Goal: Information Seeking & Learning: Learn about a topic

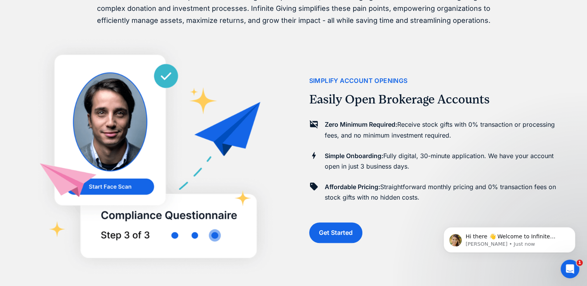
scroll to position [534, 0]
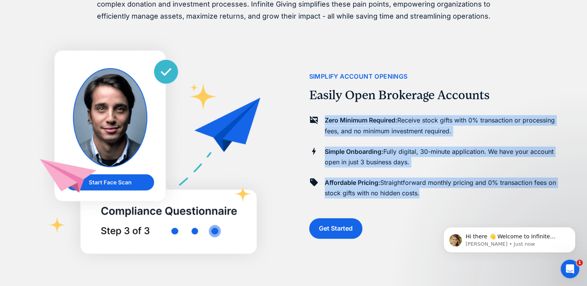
drag, startPoint x: 426, startPoint y: 196, endPoint x: 307, endPoint y: 116, distance: 143.9
copy div "Zero Minimum Required: Receive stock gifts with 0% transaction or processing fe…"
click at [350, 230] on link "Get Started" at bounding box center [335, 228] width 53 height 21
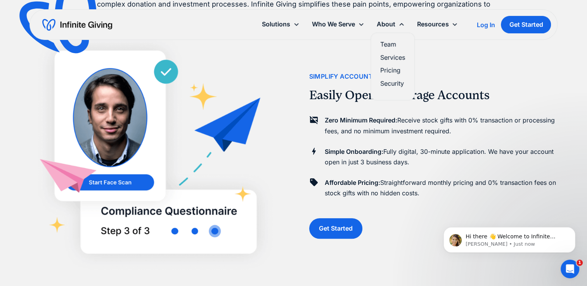
click at [398, 74] on link "Pricing" at bounding box center [392, 70] width 25 height 10
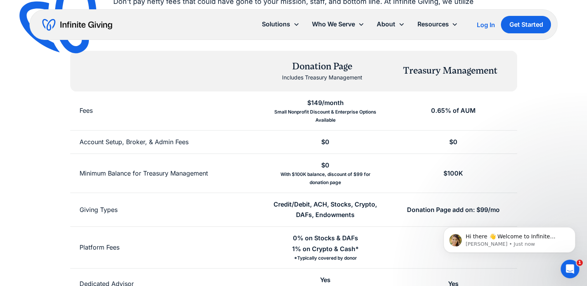
scroll to position [123, 0]
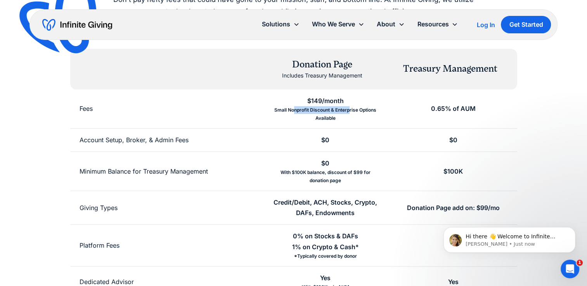
drag, startPoint x: 350, startPoint y: 101, endPoint x: 295, endPoint y: 100, distance: 54.3
click at [295, 100] on div "$149/month Small Nonprofit Discount & Enterprise Options Available" at bounding box center [325, 109] width 128 height 39
drag, startPoint x: 295, startPoint y: 100, endPoint x: 299, endPoint y: 91, distance: 10.1
click at [299, 91] on div "$149/month Small Nonprofit Discount & Enterprise Options Available" at bounding box center [325, 109] width 128 height 39
copy div "$149/month Small Nonprofit Discount & Enterprise Options Available"
